Goal: Task Accomplishment & Management: Use online tool/utility

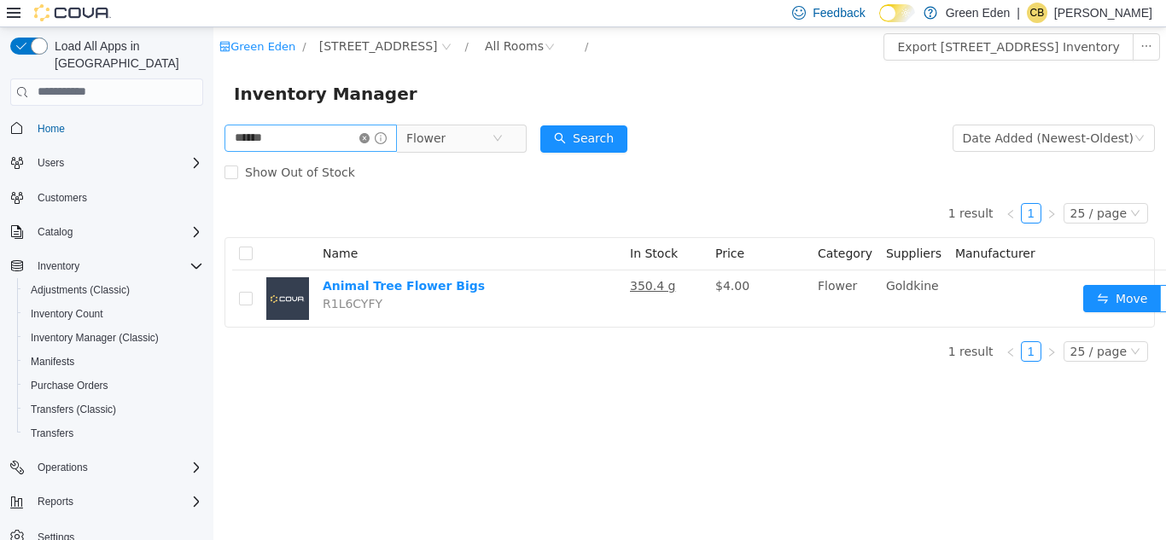
scroll to position [0, 21]
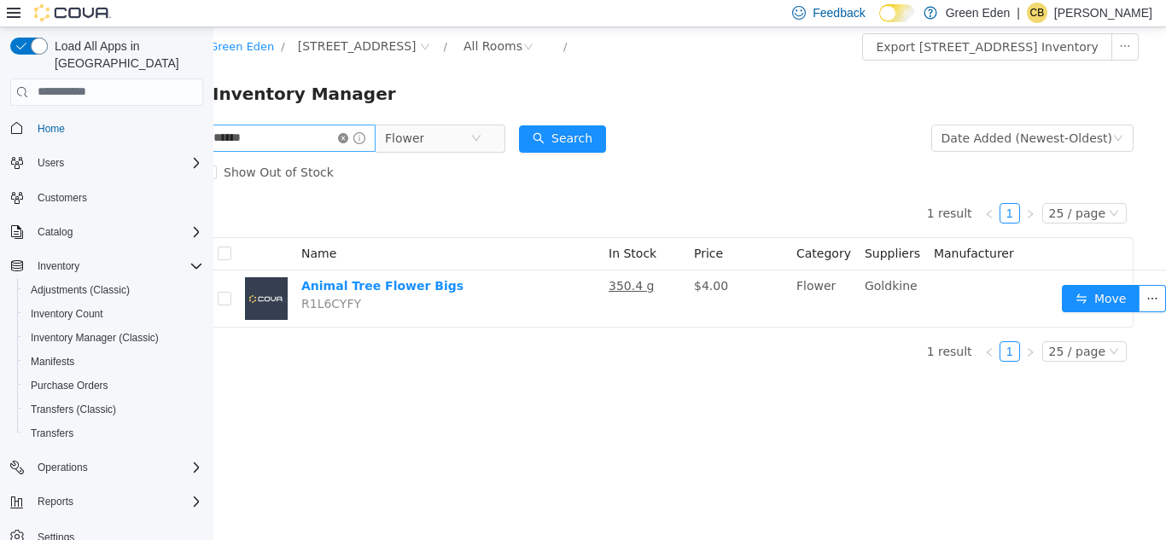
click at [348, 139] on icon "icon: close-circle" at bounding box center [343, 137] width 10 height 10
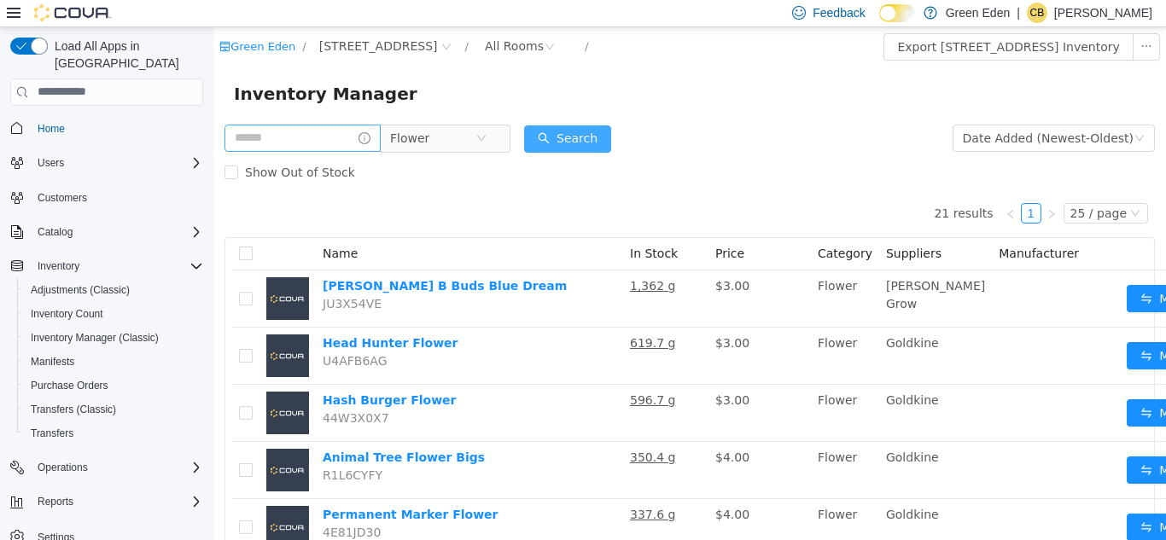
click at [602, 139] on button "Search" at bounding box center [567, 138] width 87 height 27
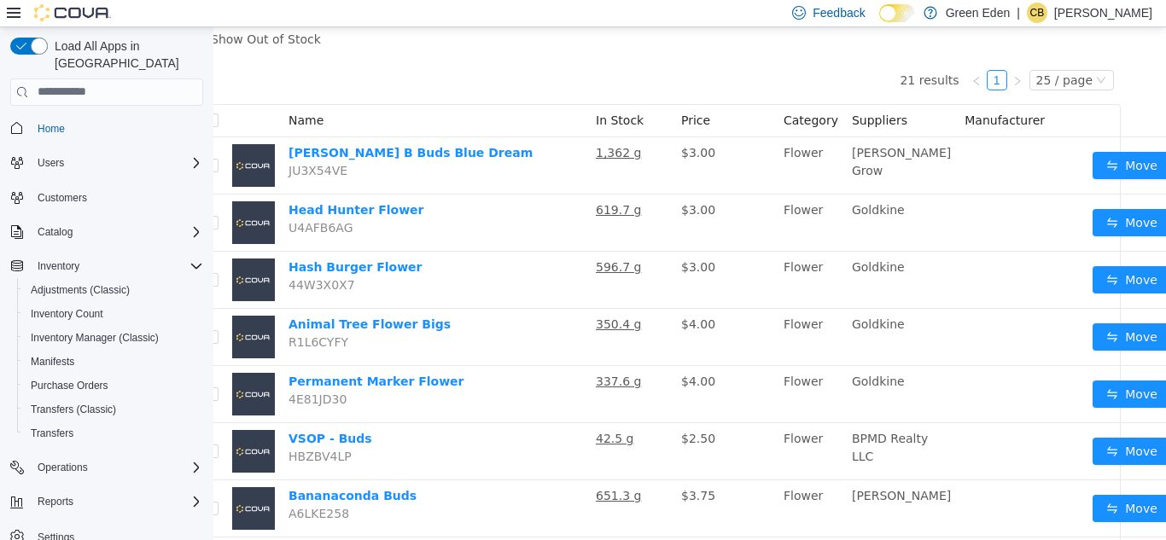
scroll to position [125, 34]
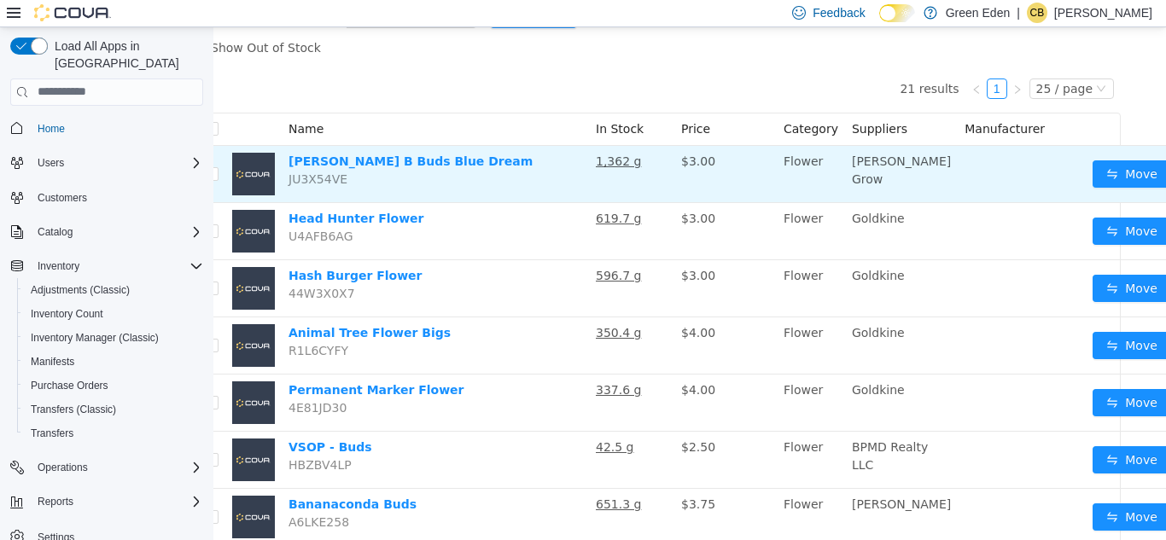
click at [1165, 177] on button "button" at bounding box center [1183, 173] width 27 height 27
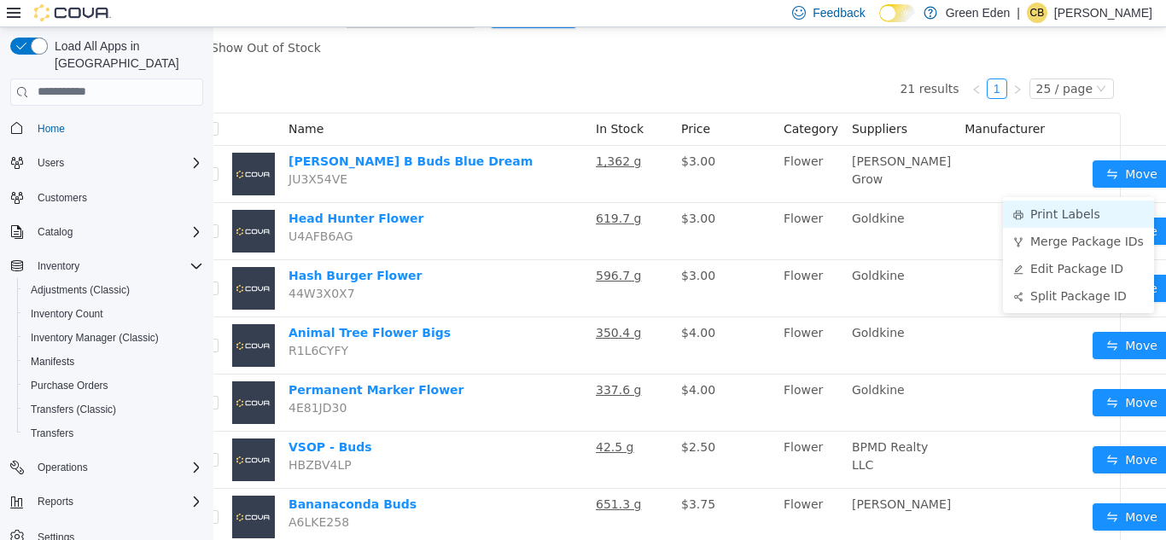
click at [1061, 208] on li "Print Labels" at bounding box center [1078, 213] width 151 height 27
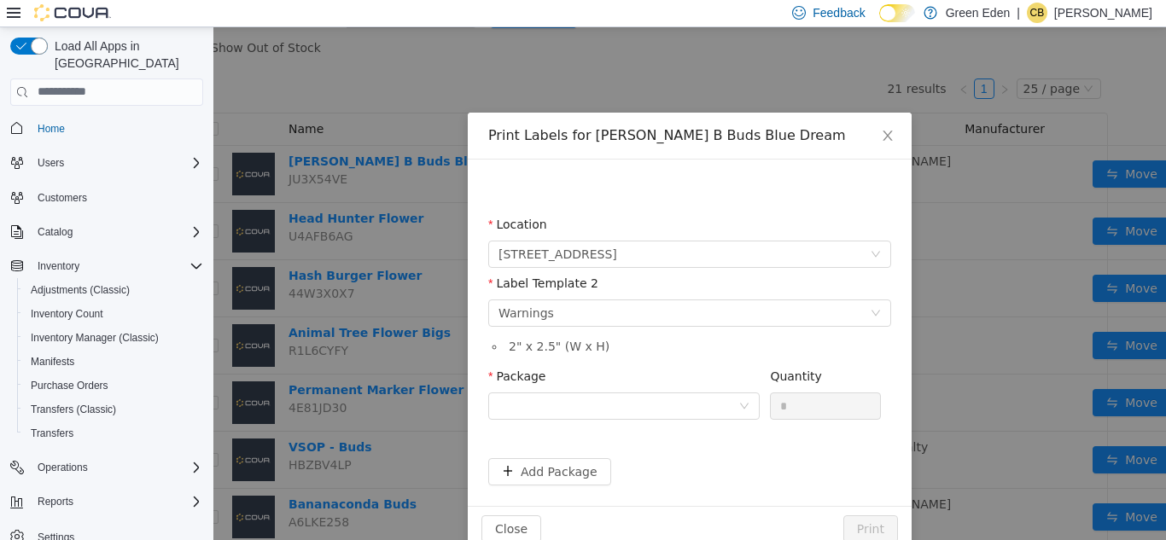
scroll to position [125, 21]
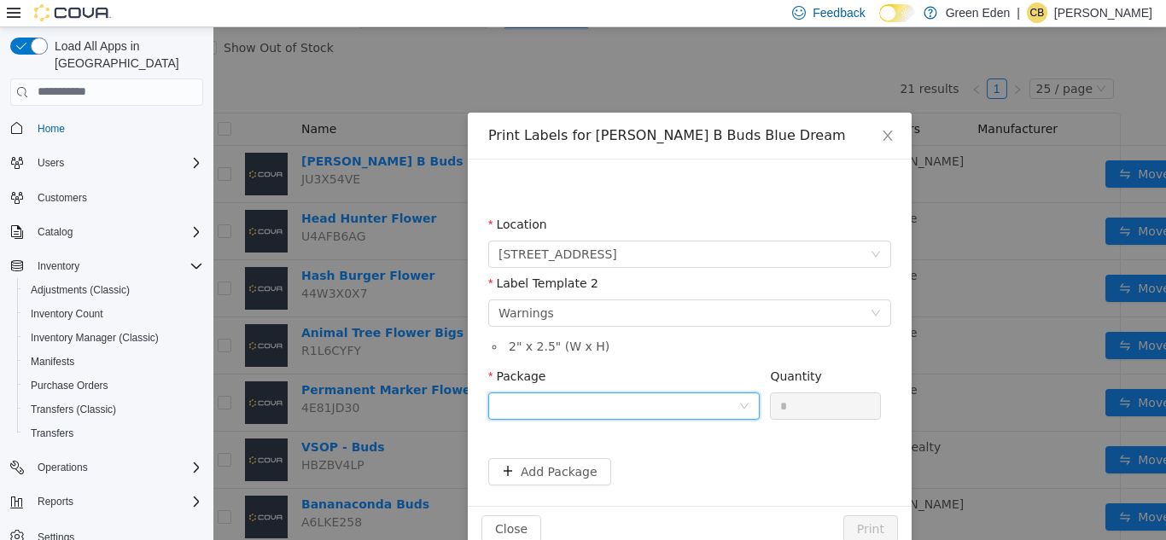
click at [555, 408] on div at bounding box center [618, 405] width 240 height 26
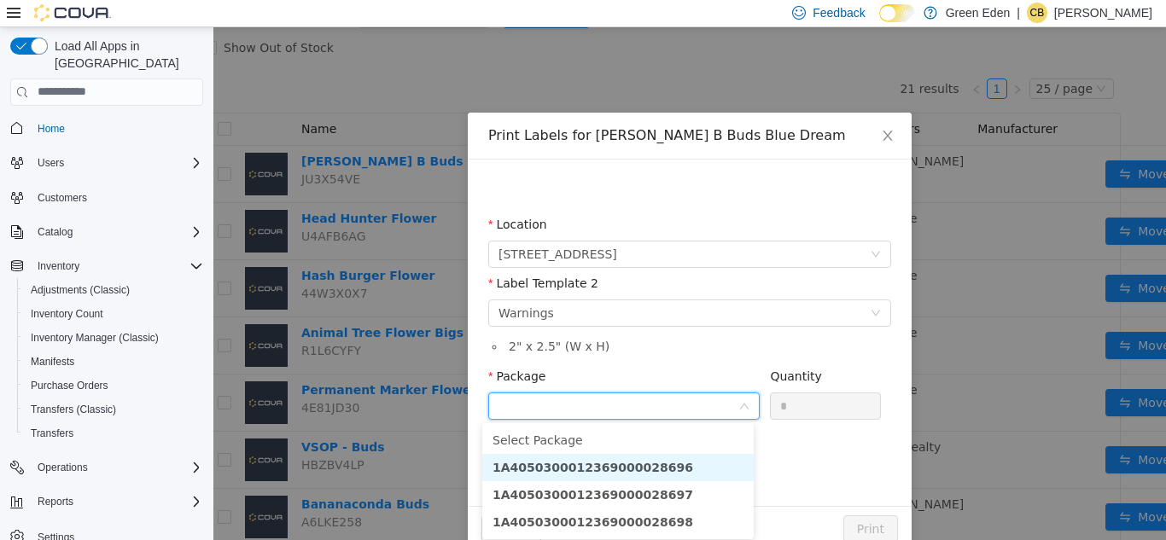
click at [633, 460] on strong "1A4050300012369000028696" at bounding box center [592, 467] width 201 height 14
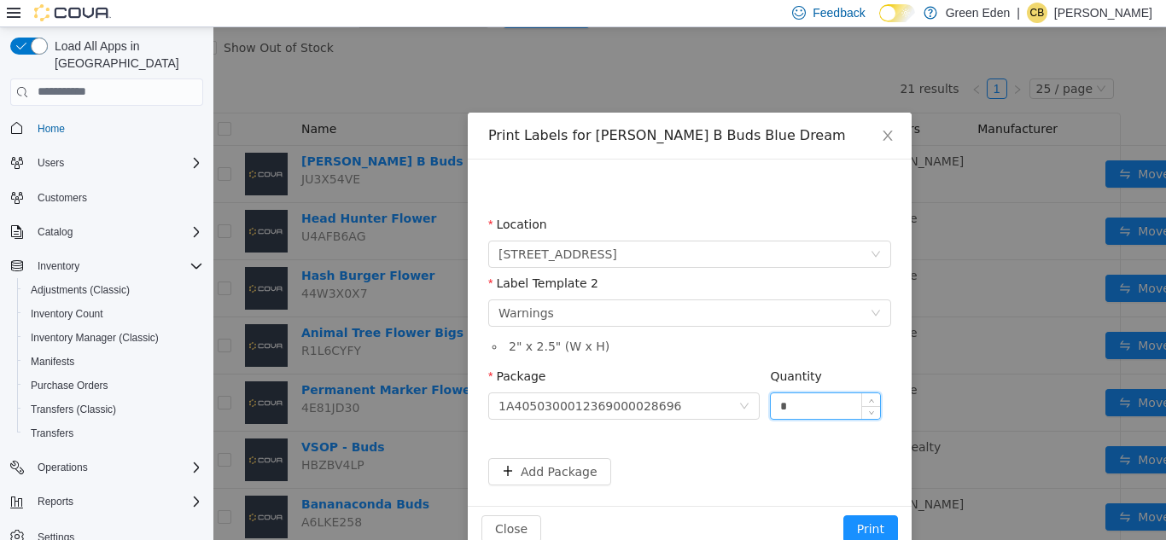
click at [782, 404] on input "*" at bounding box center [824, 405] width 109 height 26
type input "*"
click at [863, 526] on button "Print" at bounding box center [870, 528] width 55 height 27
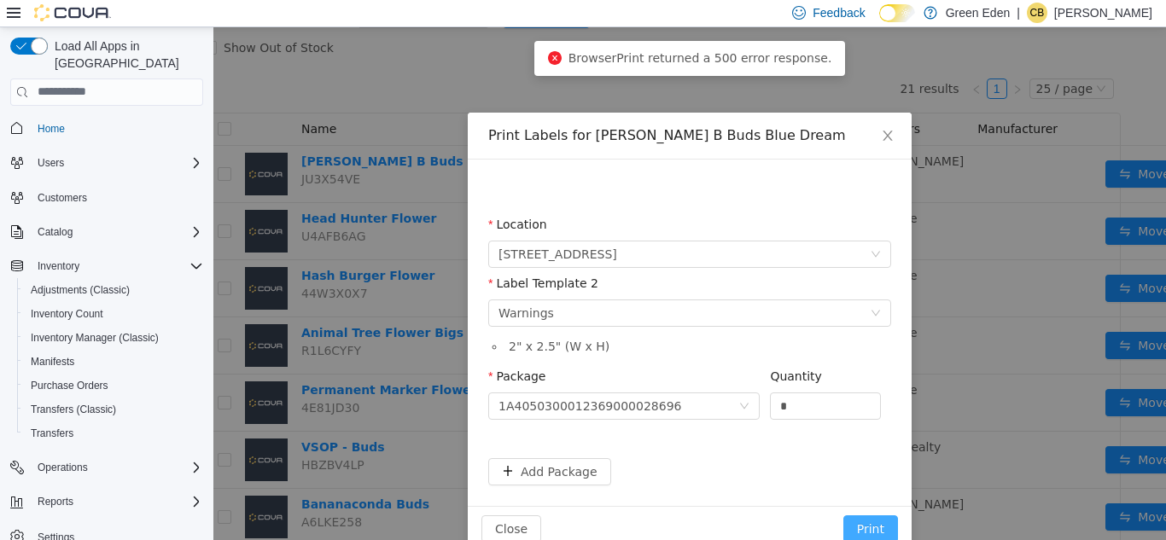
click at [863, 526] on button "Print" at bounding box center [870, 528] width 55 height 27
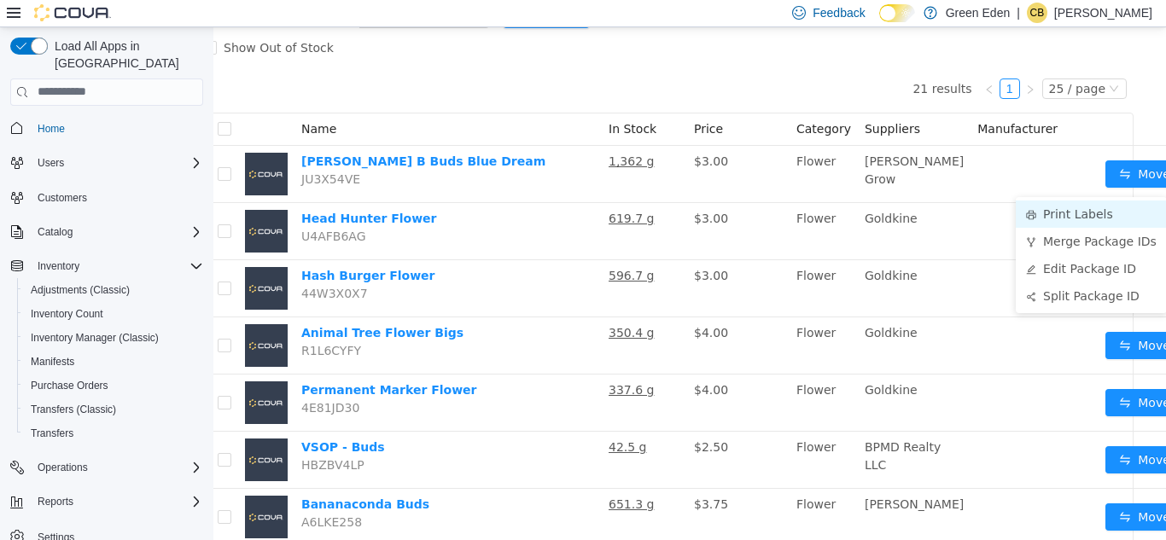
click at [1092, 207] on li "Print Labels" at bounding box center [1090, 213] width 151 height 27
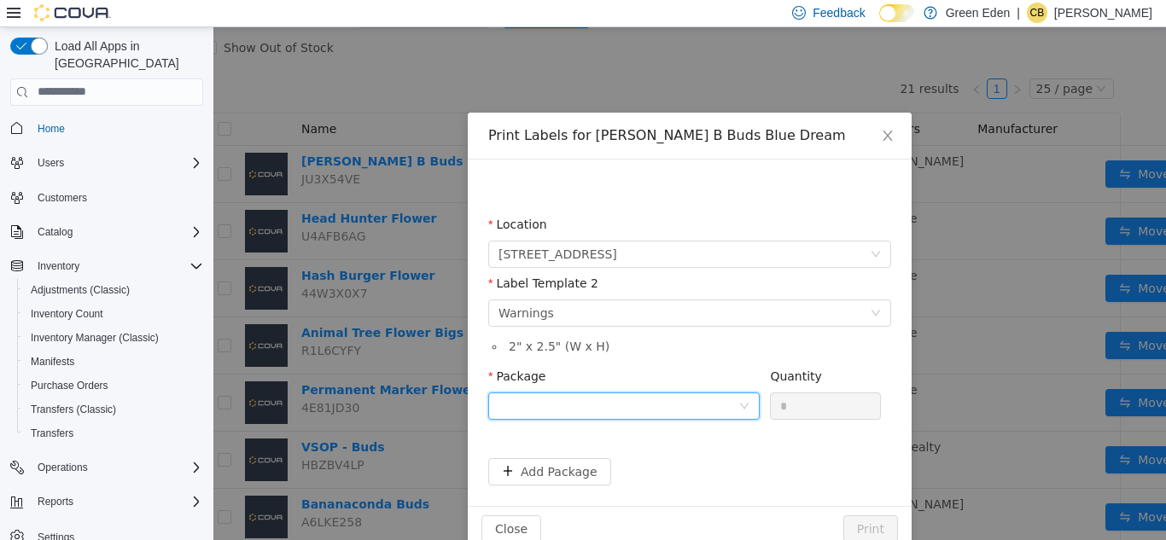
click at [654, 409] on div at bounding box center [618, 405] width 240 height 26
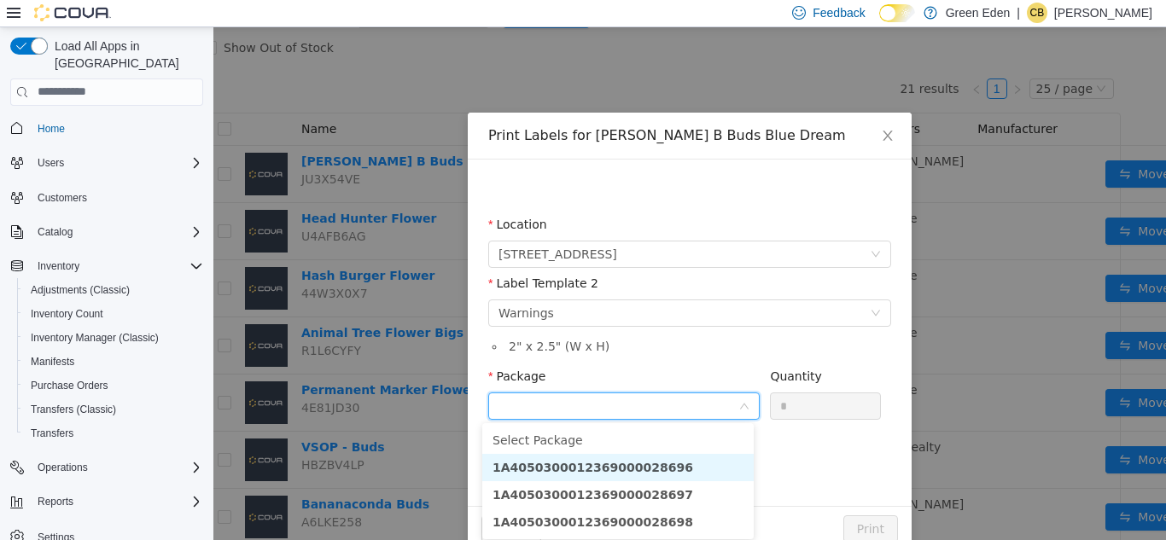
click at [649, 459] on li "1A4050300012369000028696" at bounding box center [617, 466] width 271 height 27
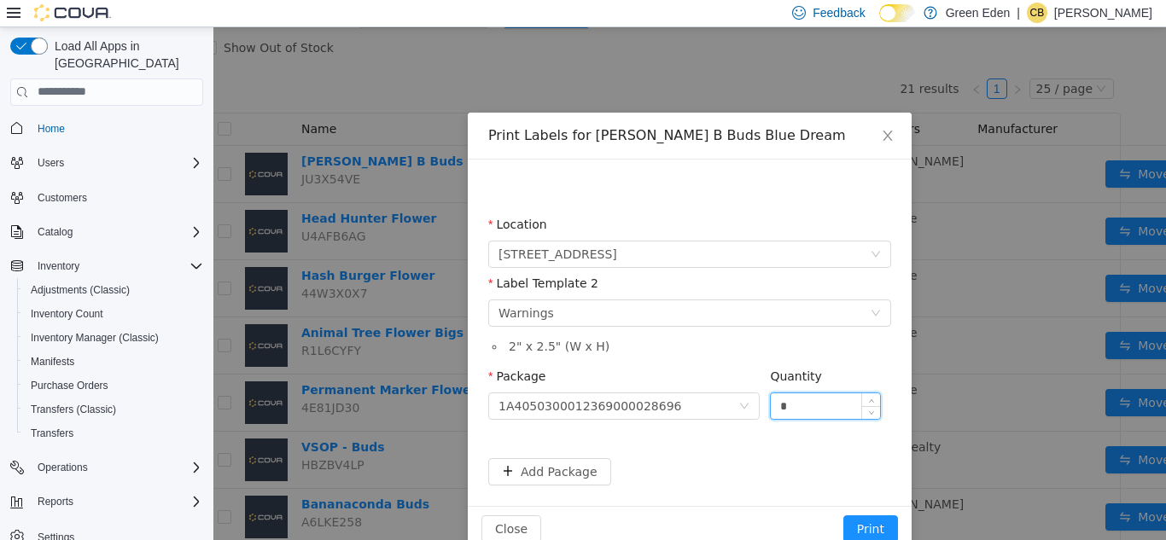
click at [809, 405] on input "*" at bounding box center [824, 405] width 109 height 26
type input "**"
click at [868, 535] on button "Print" at bounding box center [870, 528] width 55 height 27
